Goal: Transaction & Acquisition: Purchase product/service

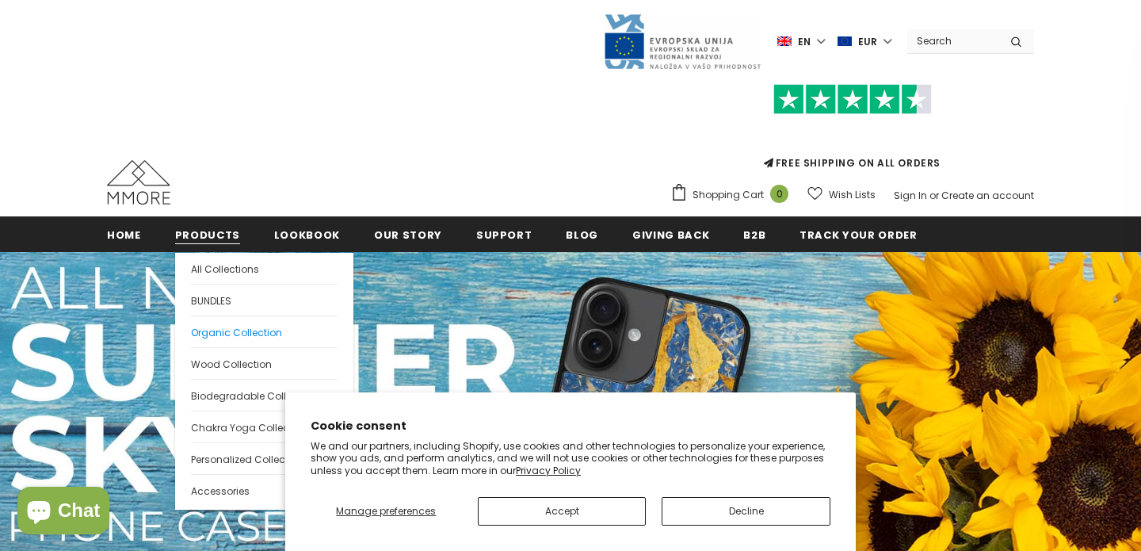
click at [212, 327] on span "Organic Collection" at bounding box center [236, 332] width 91 height 13
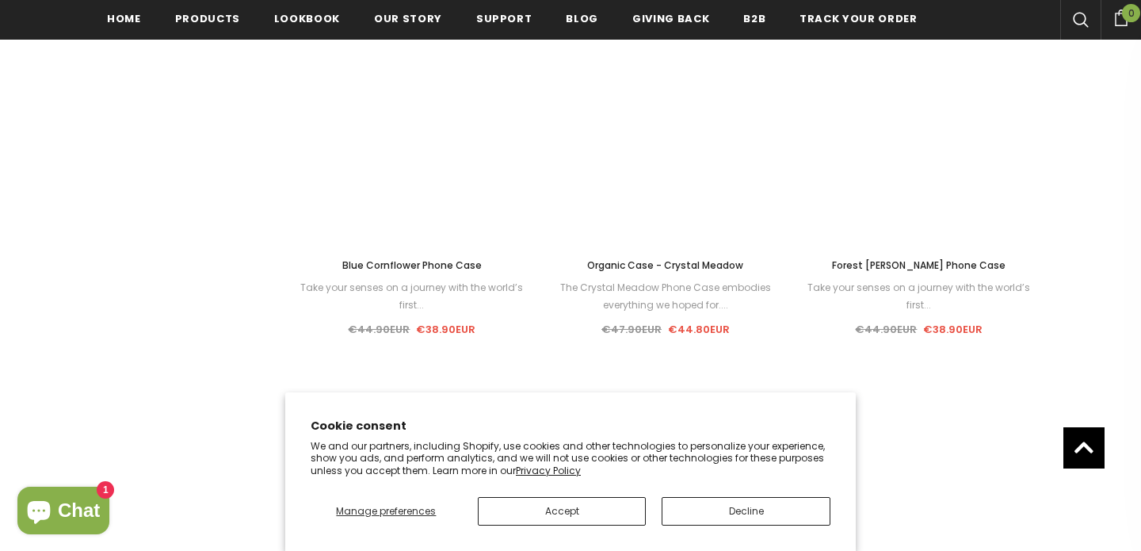
scroll to position [1166, 0]
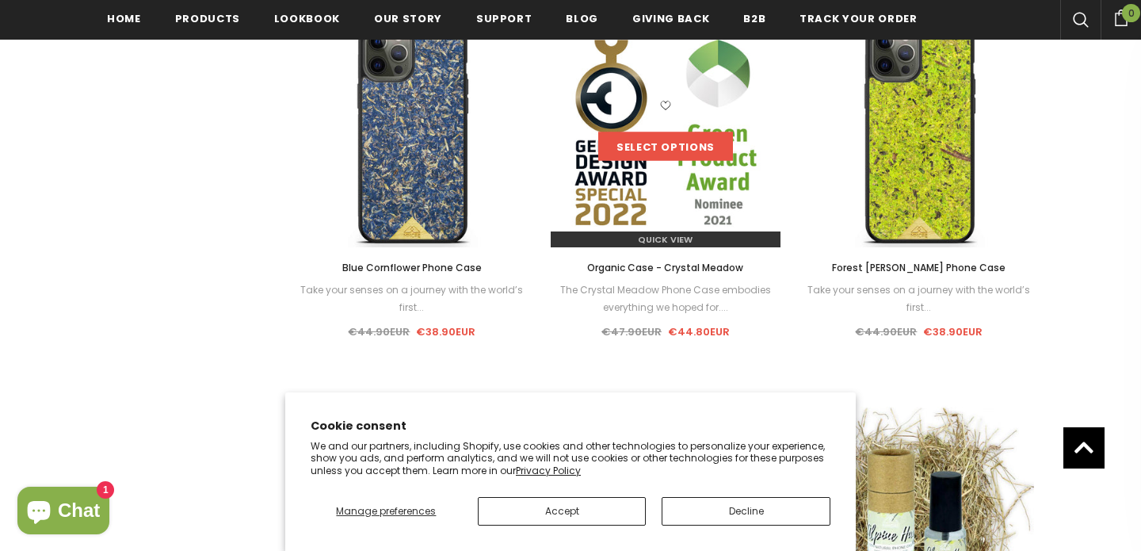
click at [667, 135] on link "Select options" at bounding box center [665, 146] width 135 height 29
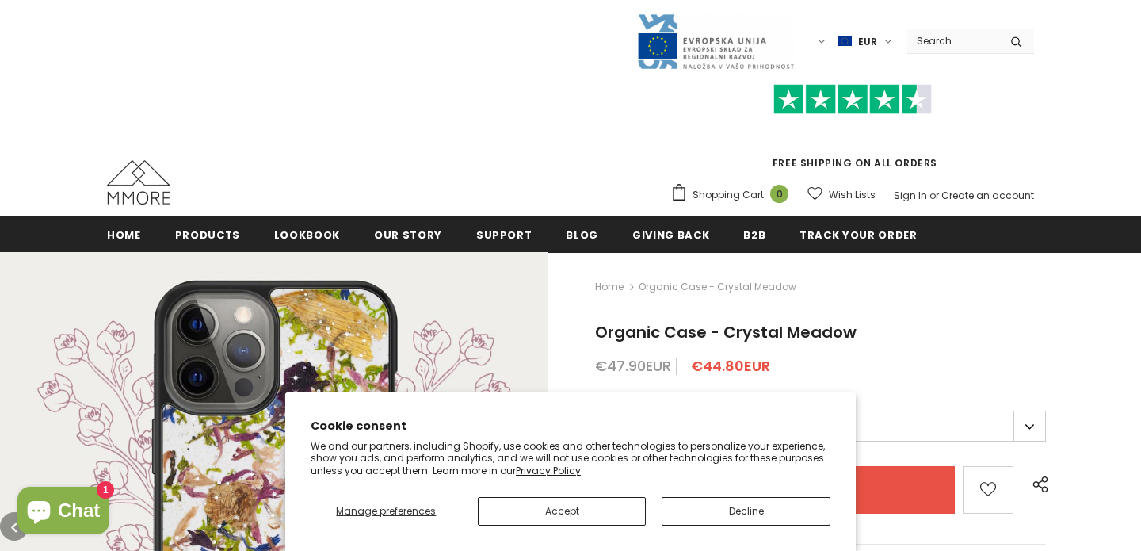
scroll to position [300, 0]
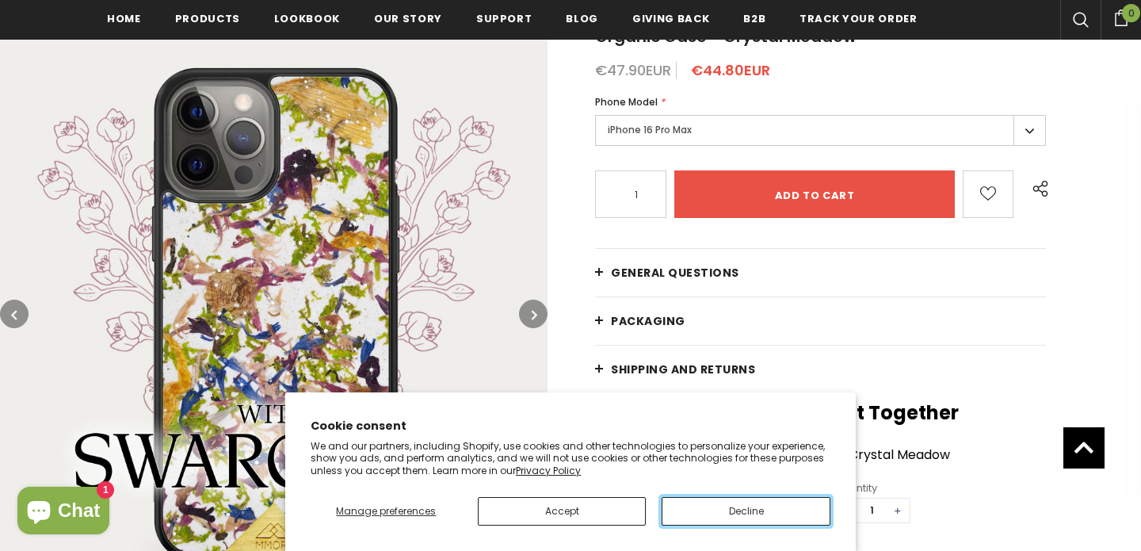
click at [725, 522] on button "Decline" at bounding box center [746, 511] width 169 height 29
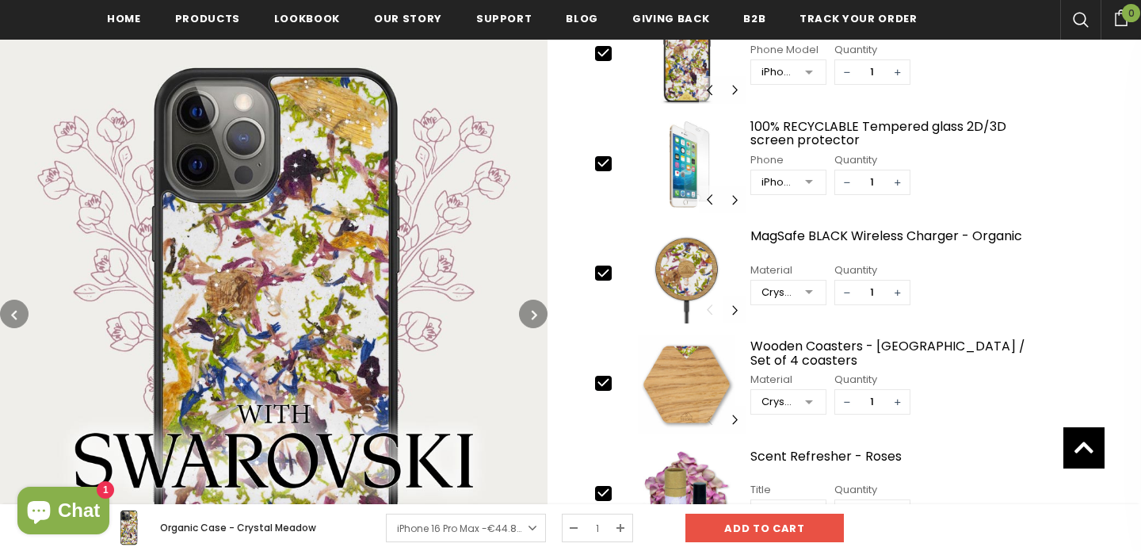
scroll to position [810, 0]
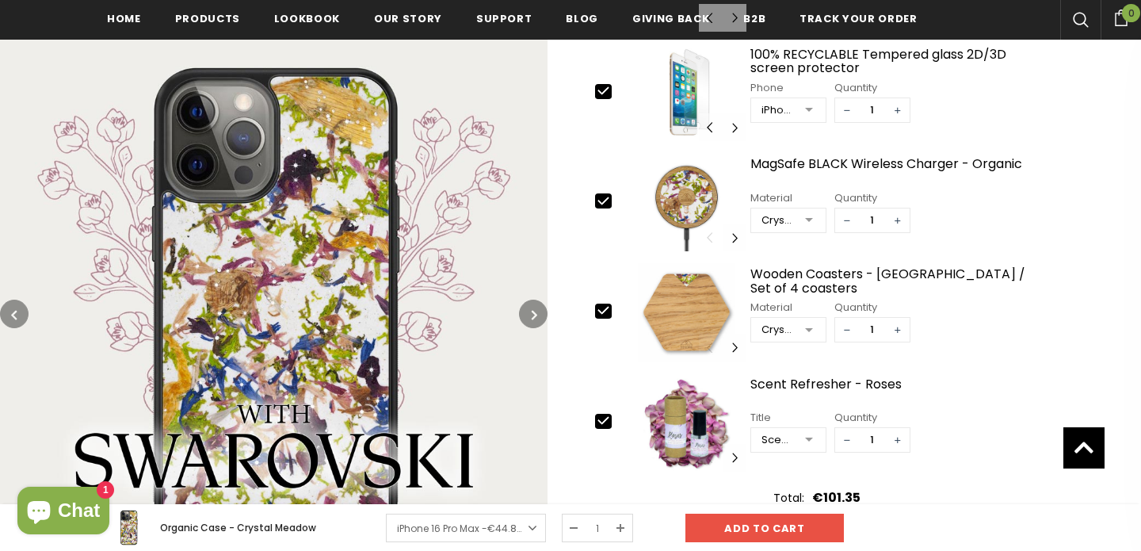
click at [526, 317] on button "button" at bounding box center [533, 314] width 29 height 29
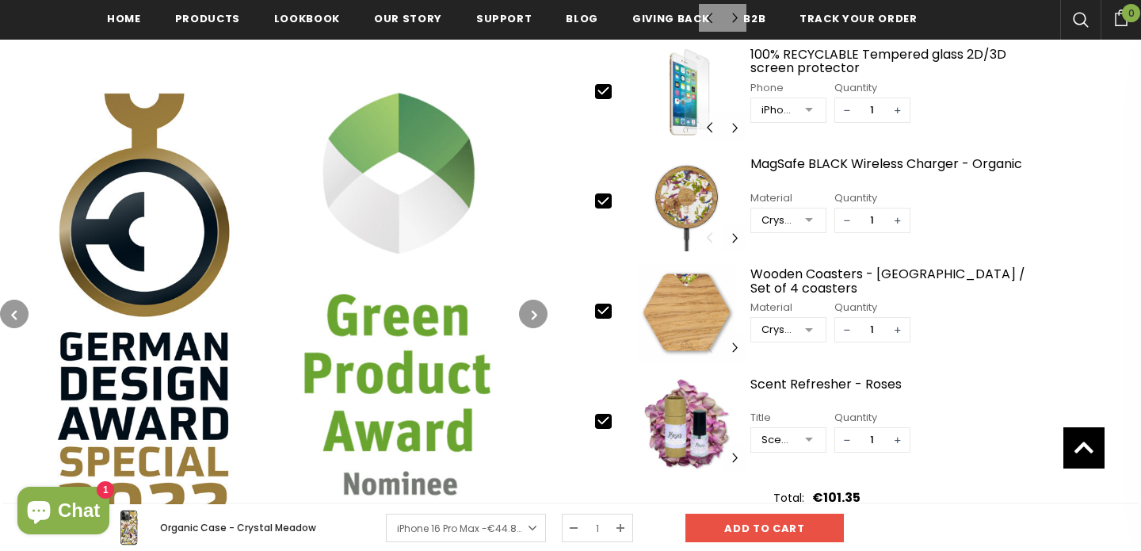
click at [526, 317] on button "button" at bounding box center [533, 314] width 29 height 29
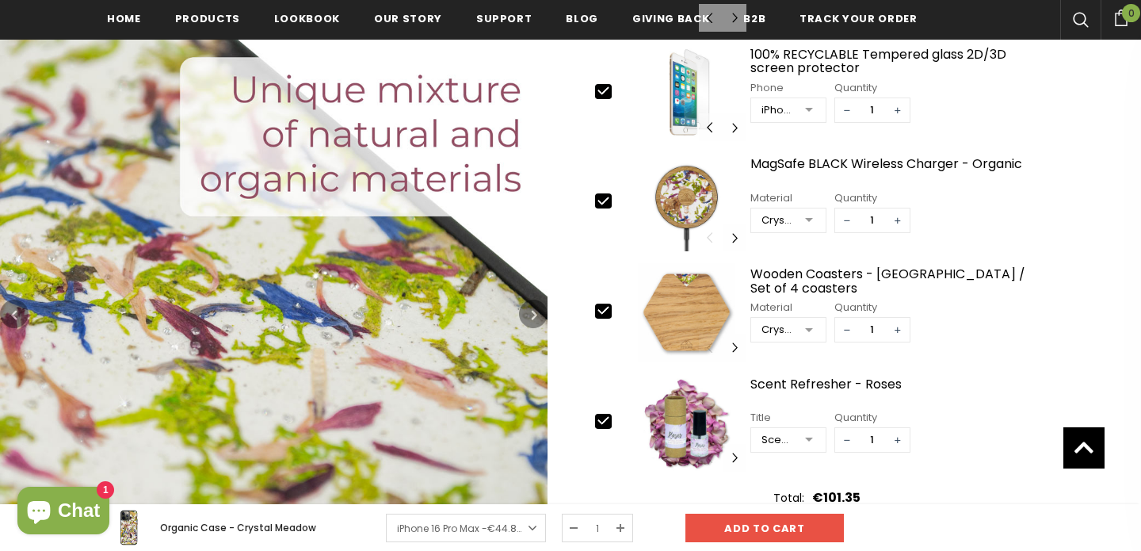
click at [526, 317] on button "button" at bounding box center [533, 314] width 29 height 29
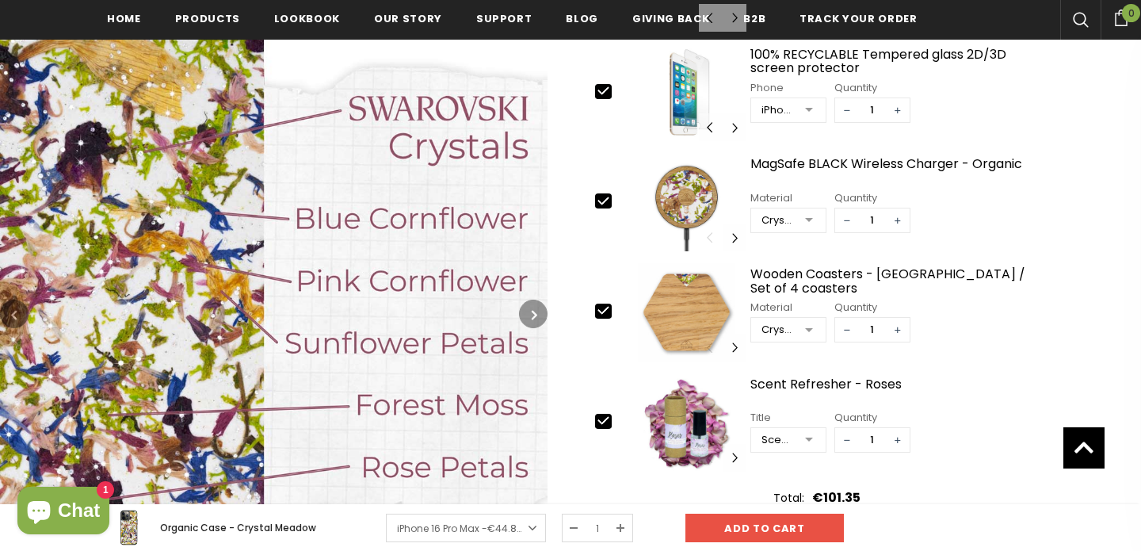
click at [25, 311] on button "button" at bounding box center [14, 314] width 29 height 29
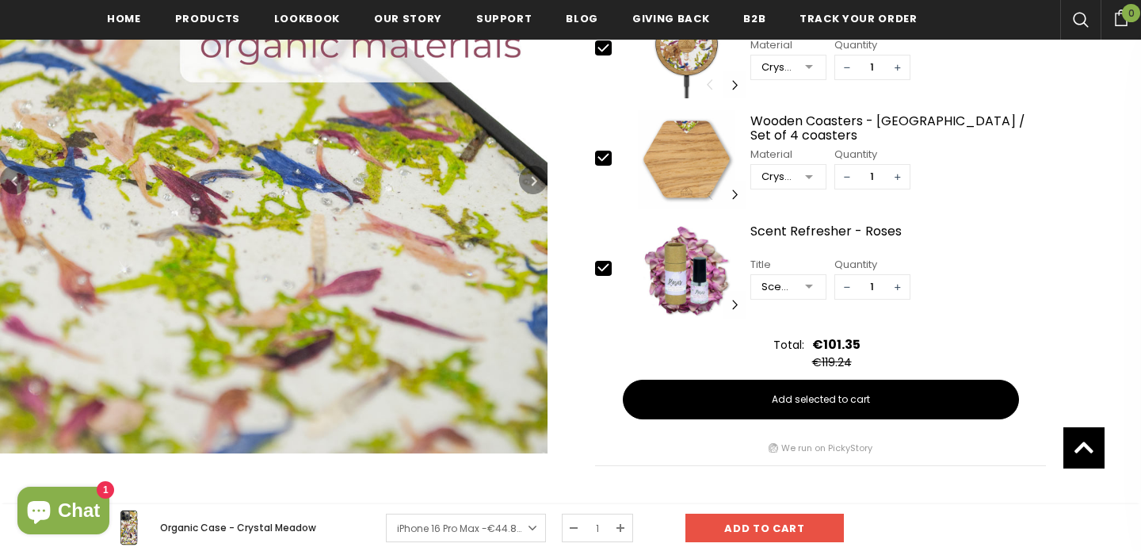
scroll to position [867, 0]
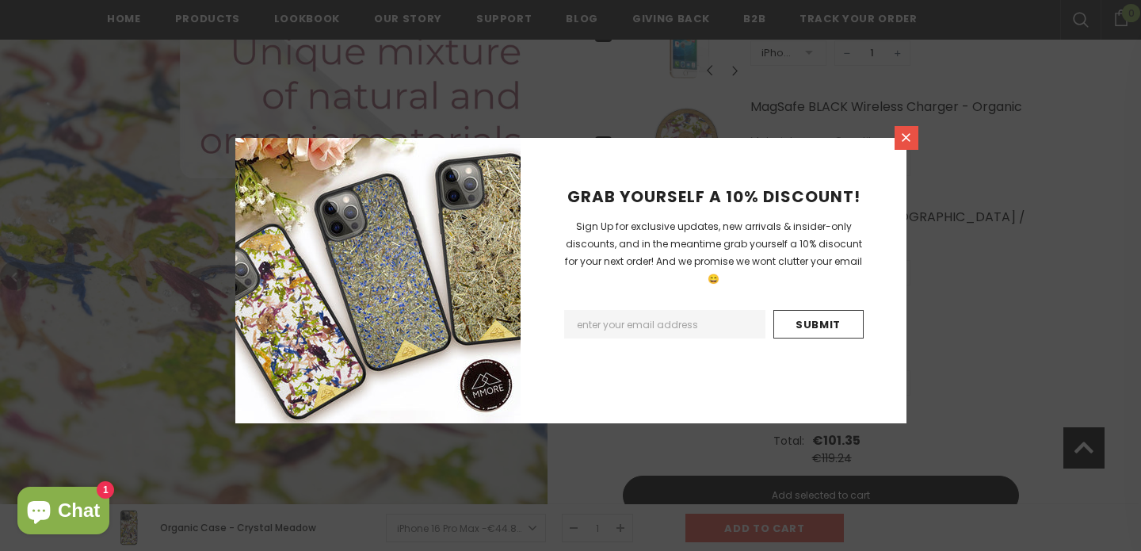
click at [899, 135] on link at bounding box center [907, 138] width 24 height 24
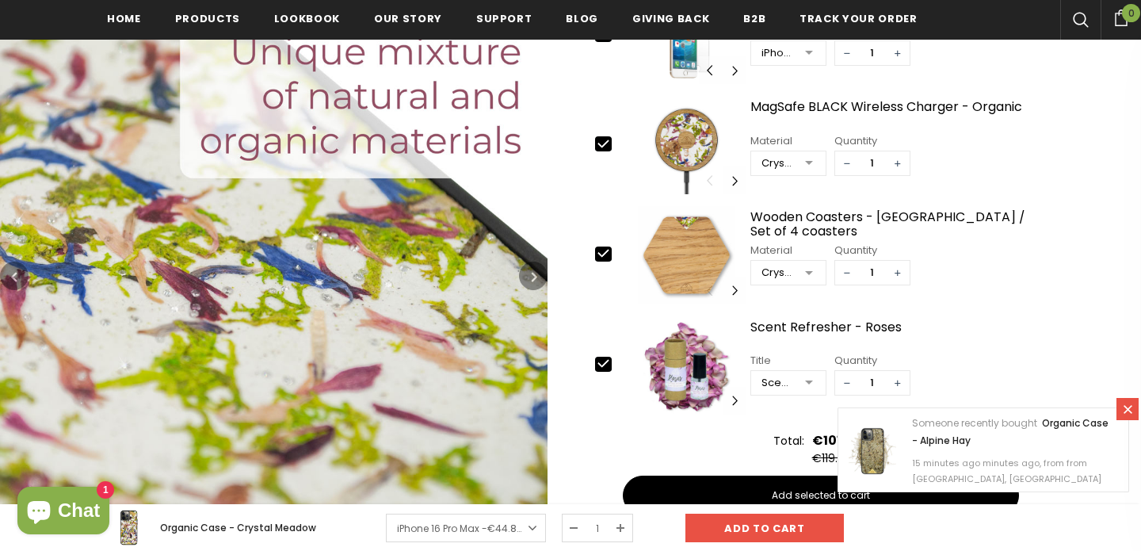
click at [532, 269] on icon "button" at bounding box center [535, 277] width 6 height 16
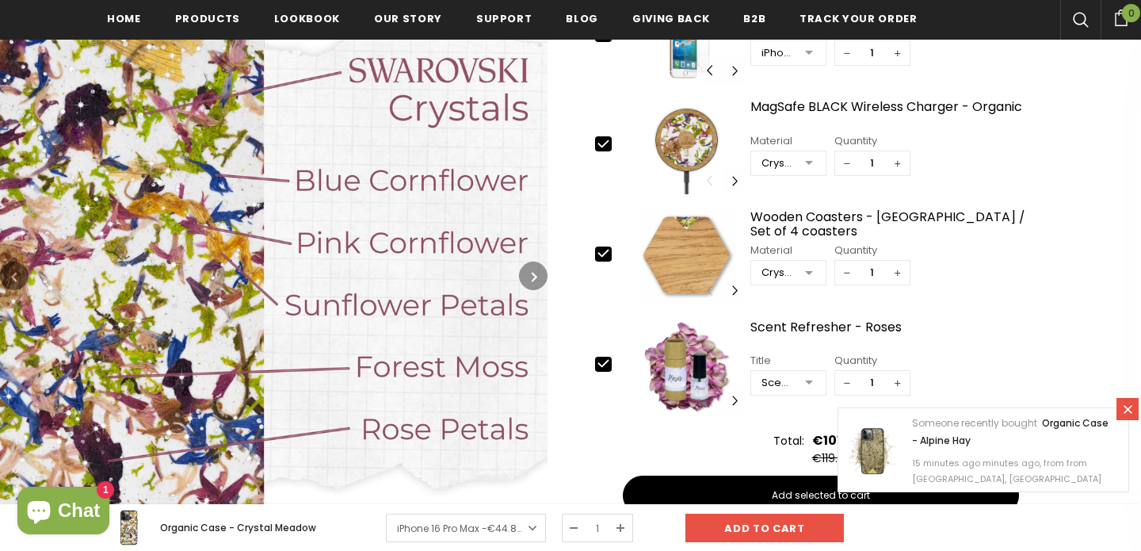
click at [530, 266] on button "button" at bounding box center [533, 276] width 29 height 29
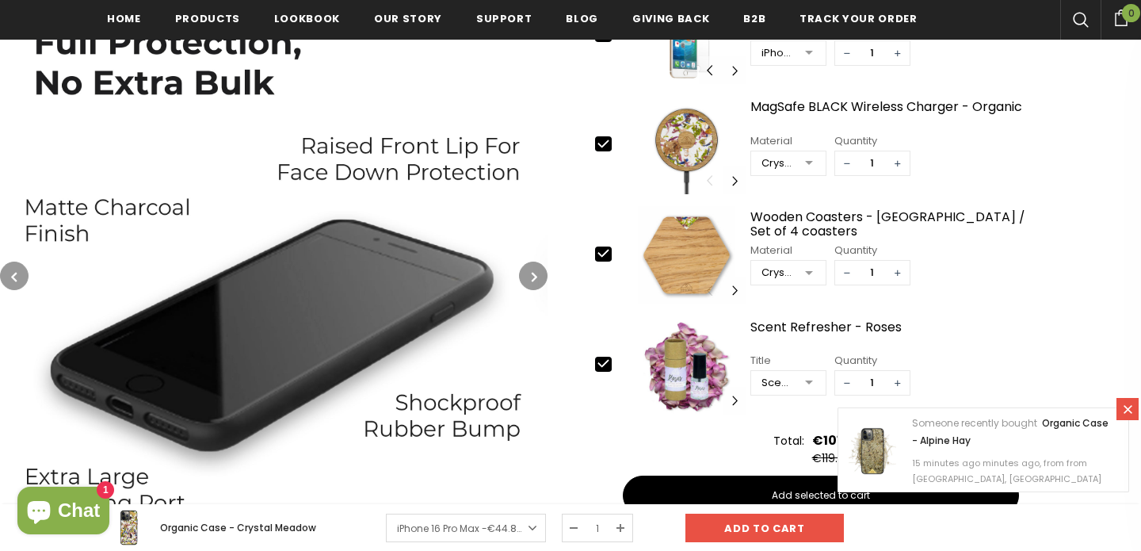
click at [530, 266] on button "button" at bounding box center [533, 276] width 29 height 29
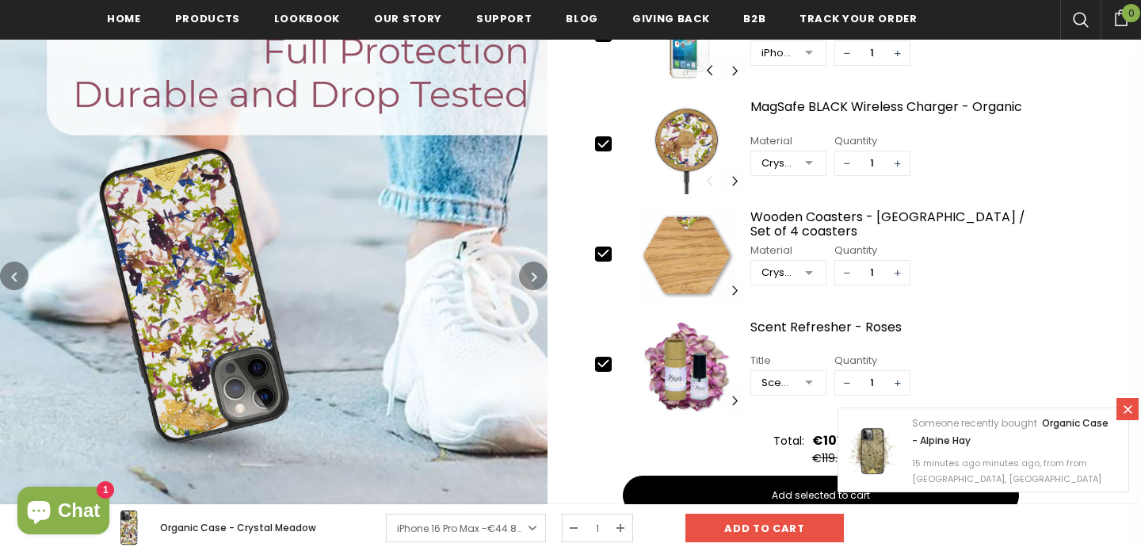
click at [530, 266] on button "button" at bounding box center [533, 276] width 29 height 29
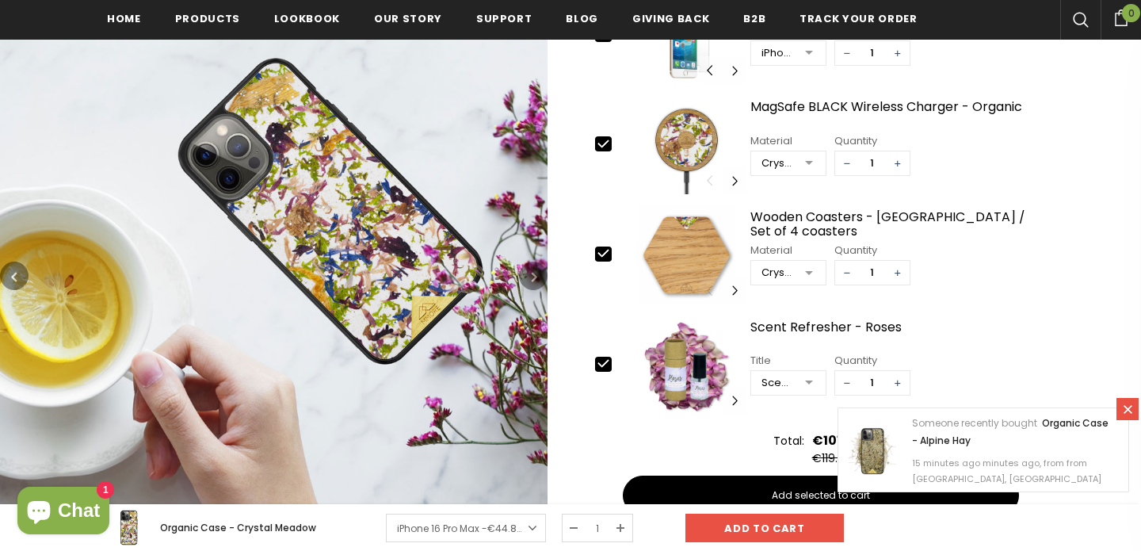
click at [530, 266] on button "button" at bounding box center [533, 276] width 29 height 29
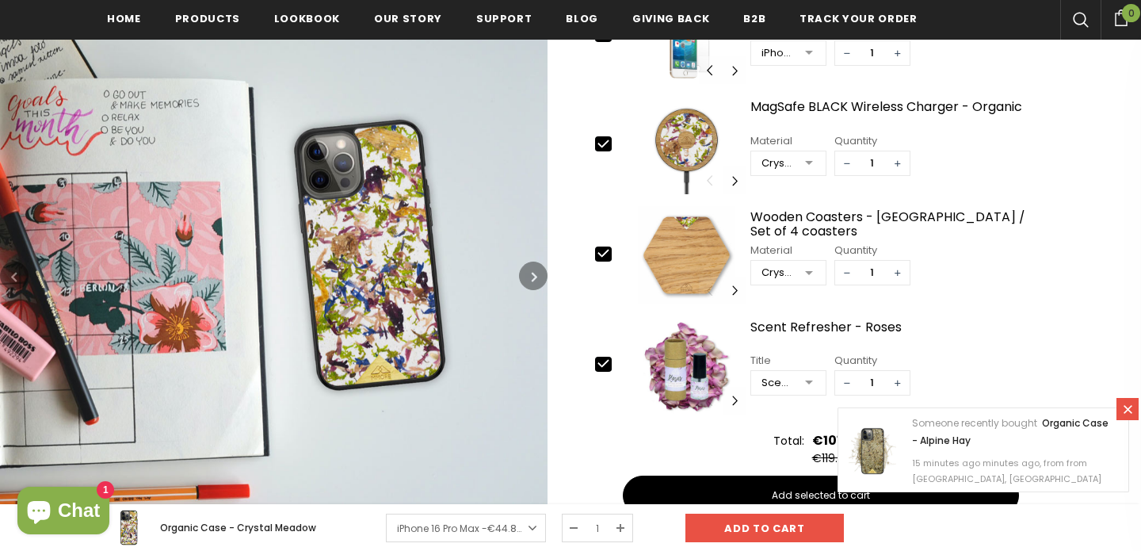
click at [530, 266] on button "button" at bounding box center [533, 276] width 29 height 29
click at [529, 276] on button "button" at bounding box center [533, 276] width 29 height 29
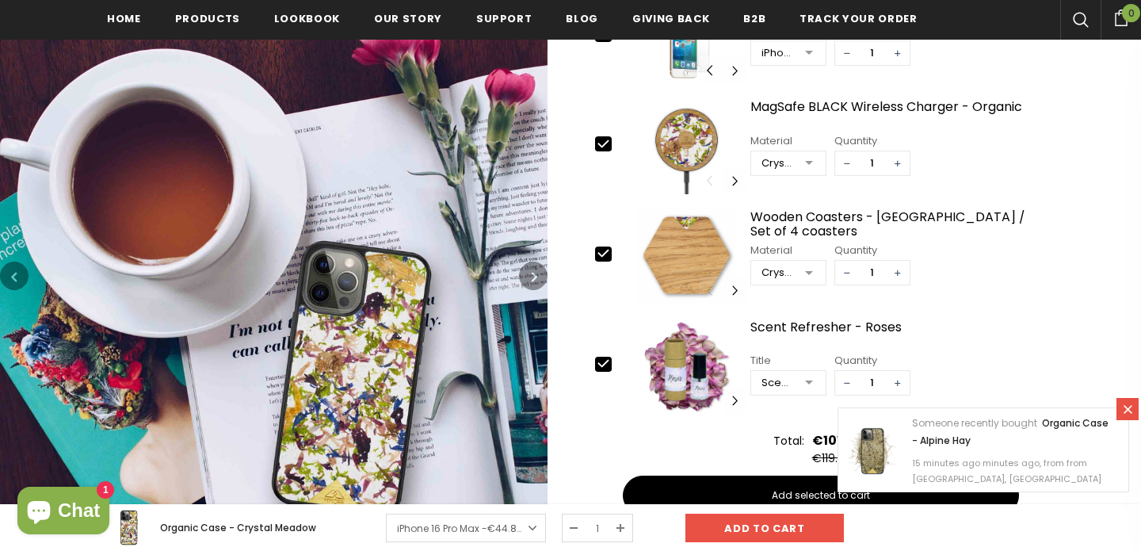
click at [529, 276] on button "button" at bounding box center [533, 276] width 29 height 29
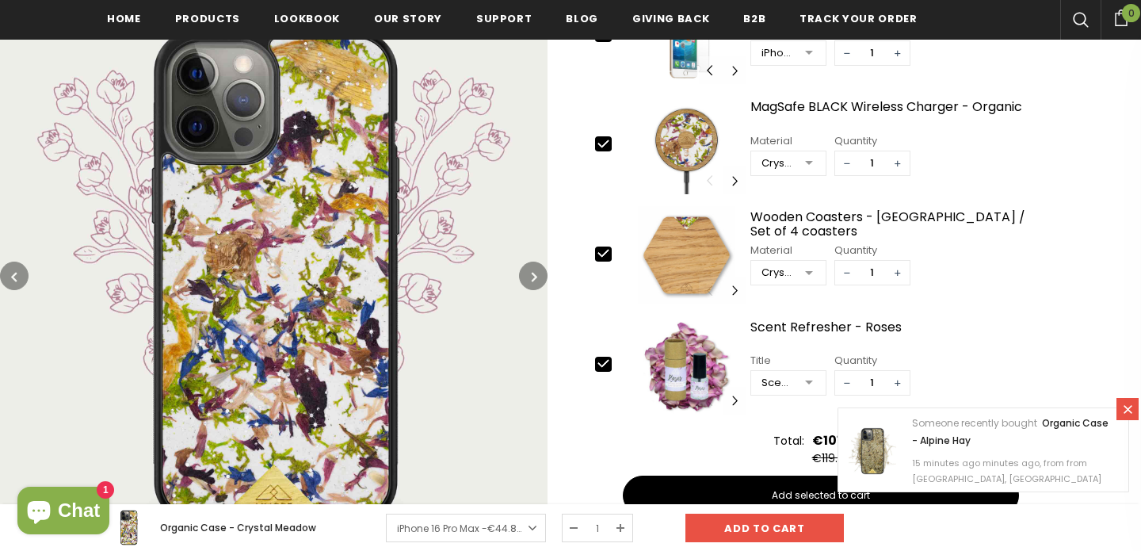
click at [529, 276] on button "button" at bounding box center [533, 276] width 29 height 29
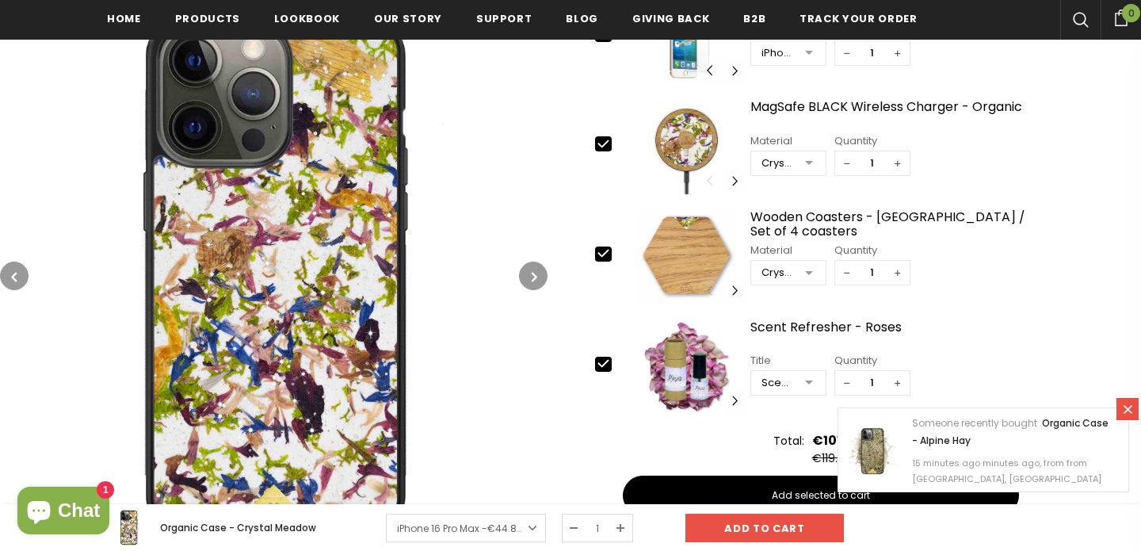
click at [529, 276] on button "button" at bounding box center [533, 276] width 29 height 29
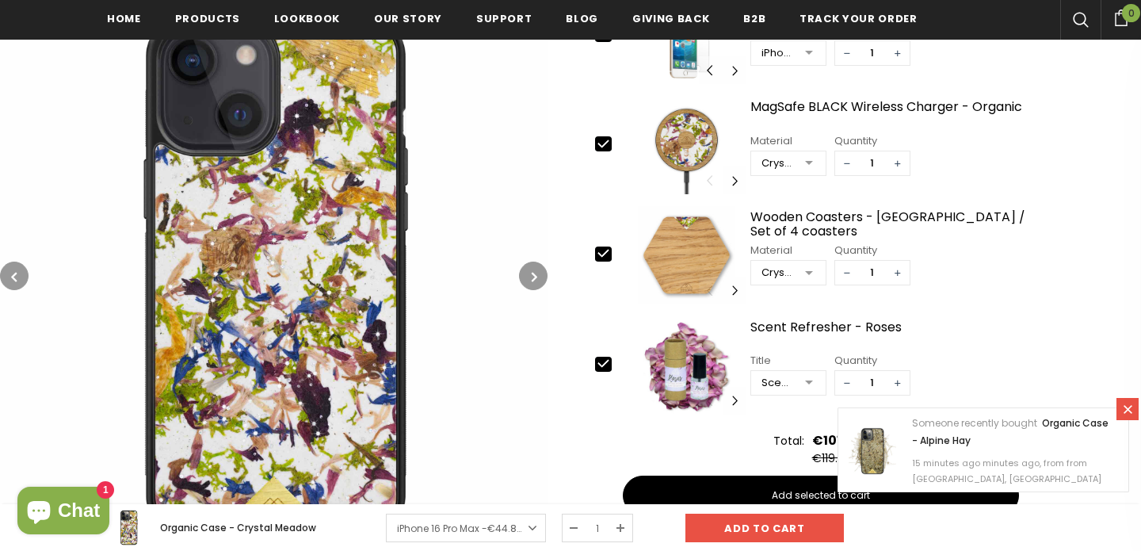
click at [528, 276] on button "button" at bounding box center [533, 276] width 29 height 29
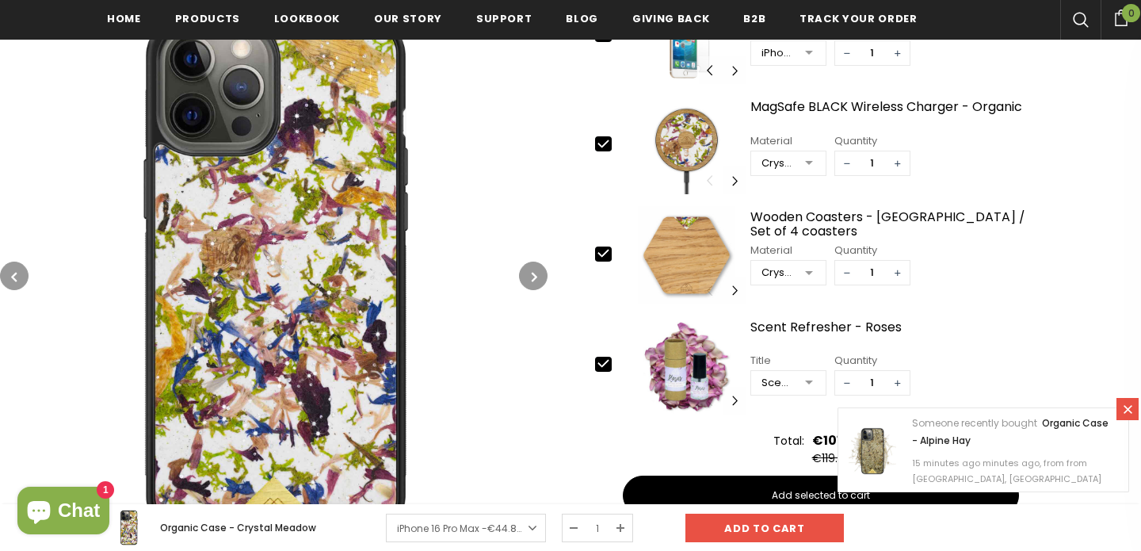
click at [528, 276] on button "button" at bounding box center [533, 276] width 29 height 29
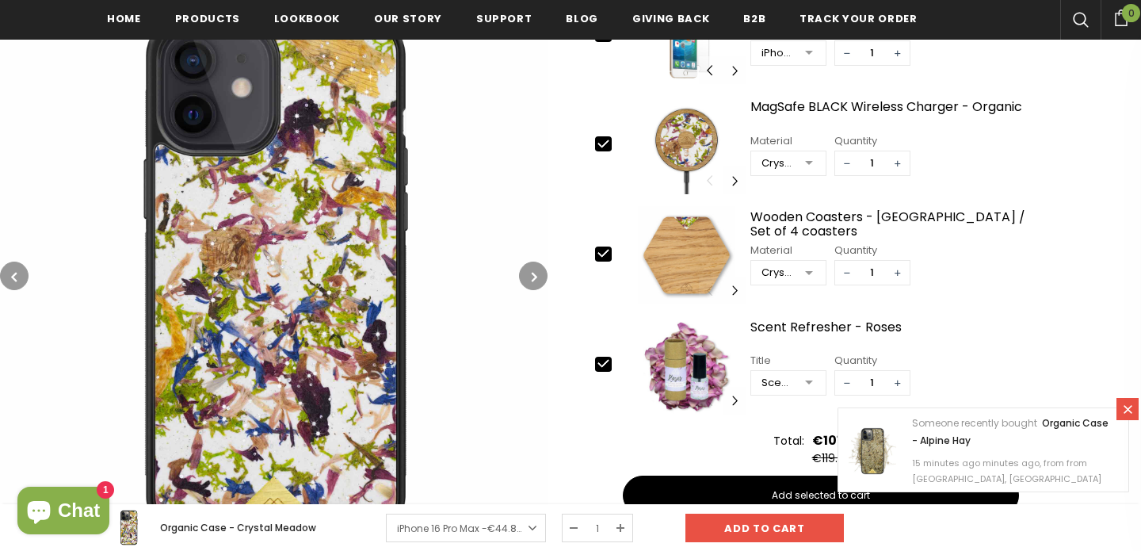
click at [528, 276] on button "button" at bounding box center [533, 276] width 29 height 29
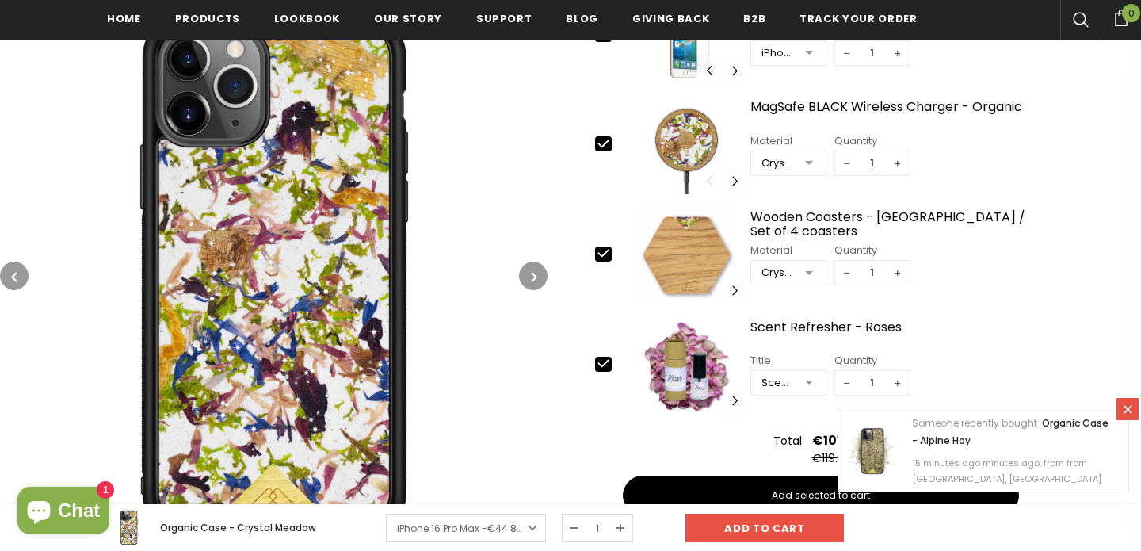
click at [528, 276] on button "button" at bounding box center [533, 276] width 29 height 29
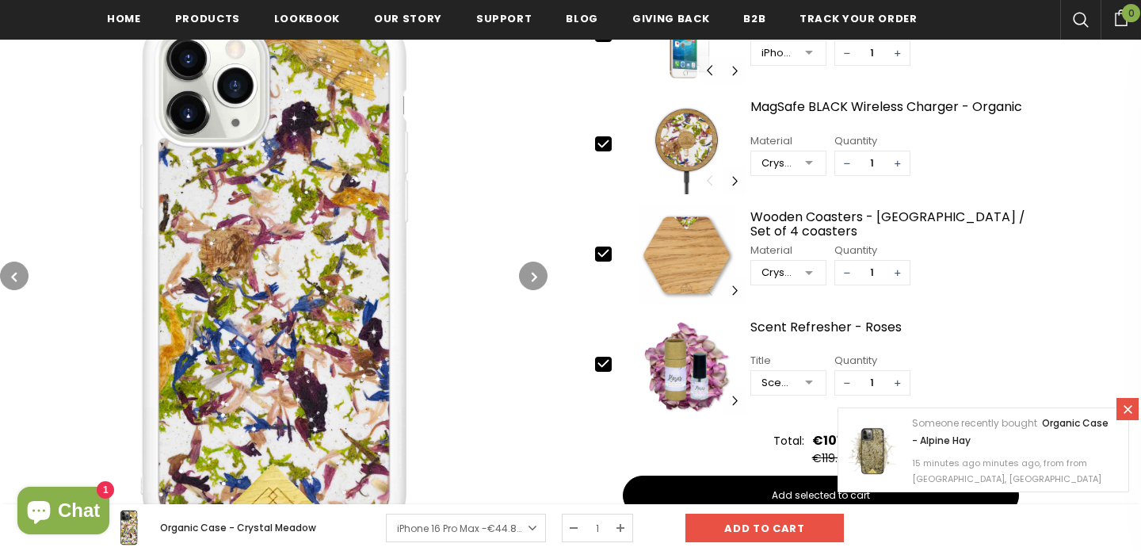
click at [528, 276] on button "button" at bounding box center [533, 276] width 29 height 29
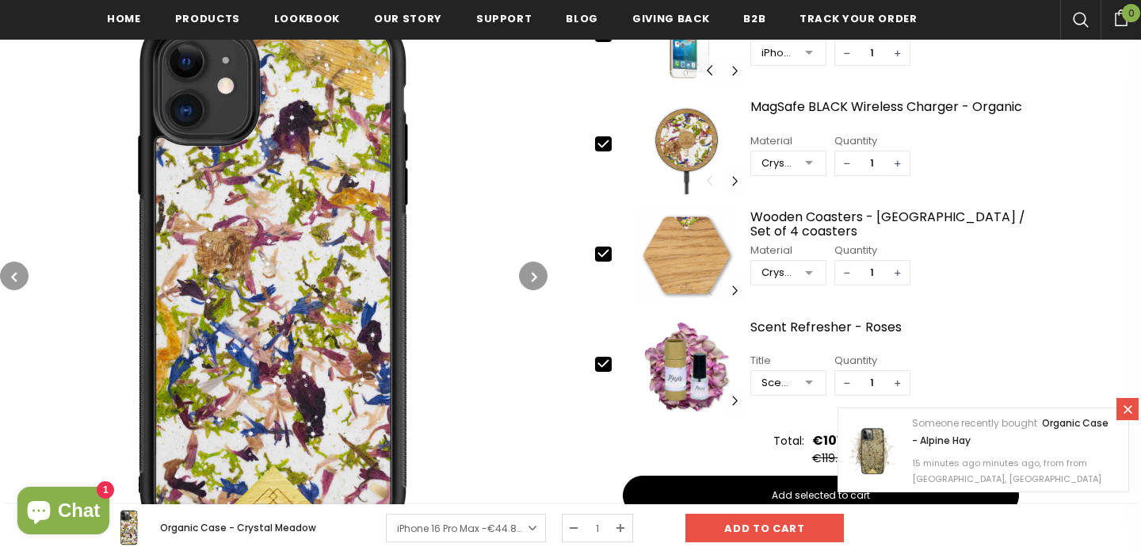
click at [527, 276] on button "button" at bounding box center [533, 276] width 29 height 29
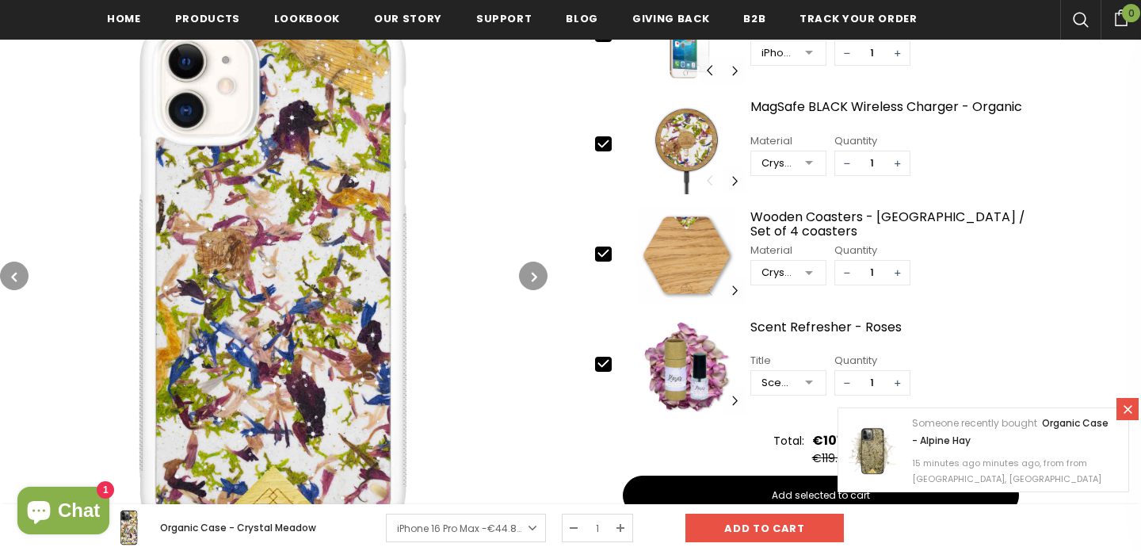
click at [527, 276] on button "button" at bounding box center [533, 276] width 29 height 29
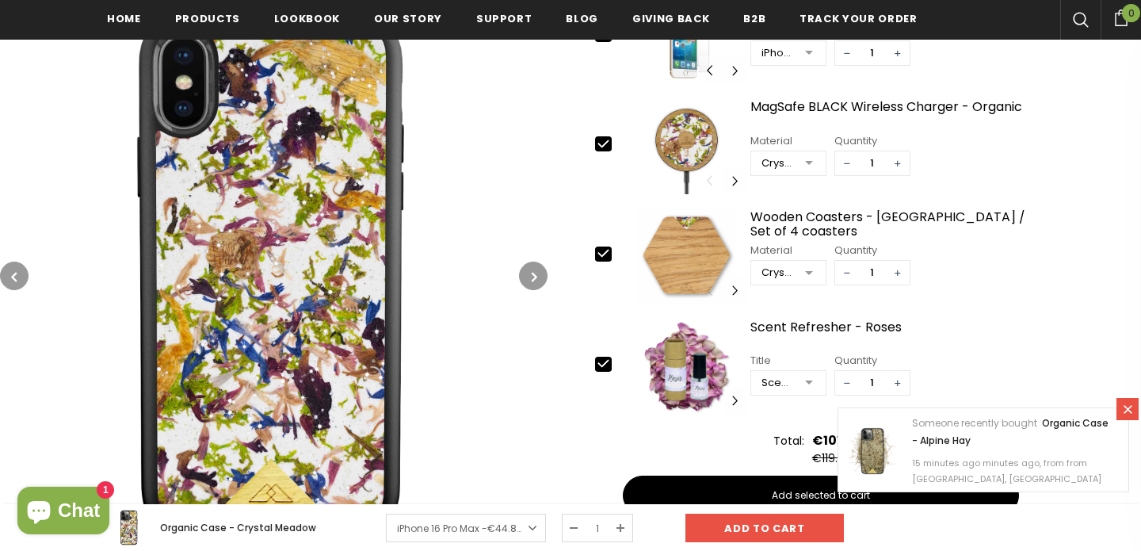
click at [526, 276] on button "button" at bounding box center [533, 276] width 29 height 29
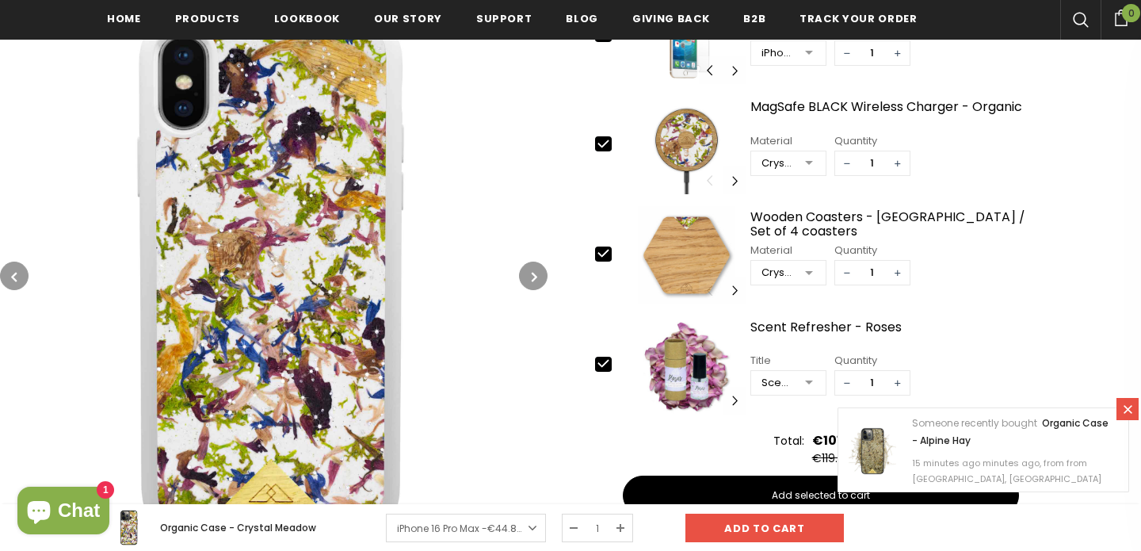
click at [526, 276] on button "button" at bounding box center [533, 276] width 29 height 29
